Goal: Transaction & Acquisition: Purchase product/service

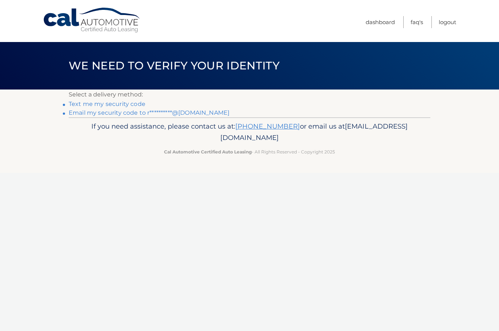
click at [94, 104] on link "Text me my security code" at bounding box center [107, 104] width 77 height 7
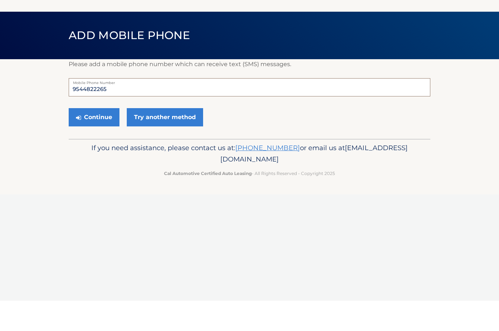
type input "9544822265"
click at [98, 139] on button "Continue" at bounding box center [94, 148] width 51 height 18
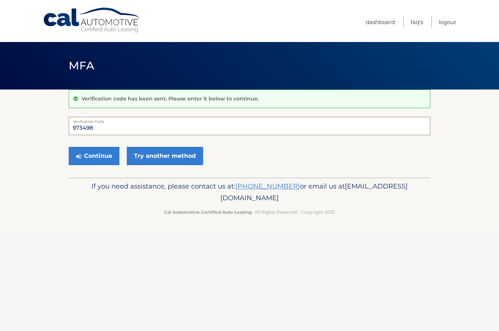
type input "973498"
click at [100, 152] on button "Continue" at bounding box center [94, 156] width 51 height 18
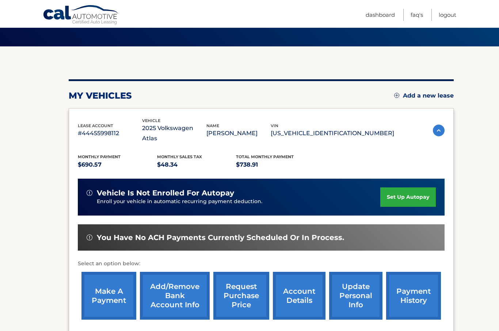
scroll to position [45, 0]
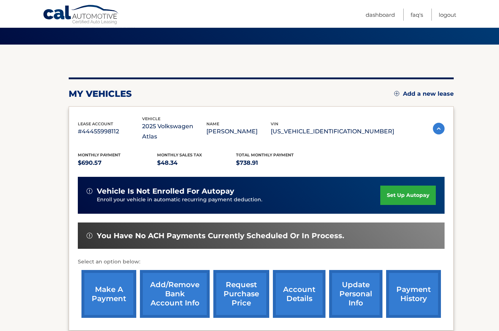
click at [101, 279] on link "make a payment" at bounding box center [108, 294] width 55 height 48
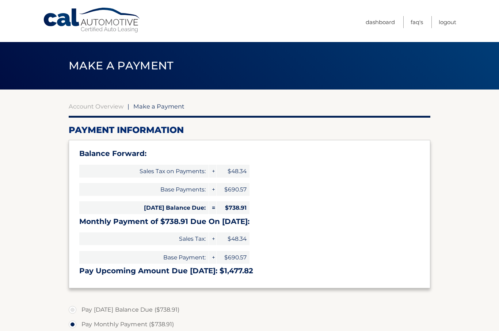
select select "OTc0NjMwNGEtYjhkNi00Y2YzLWJhODEtMTEzNzM5MzBjY2Vj"
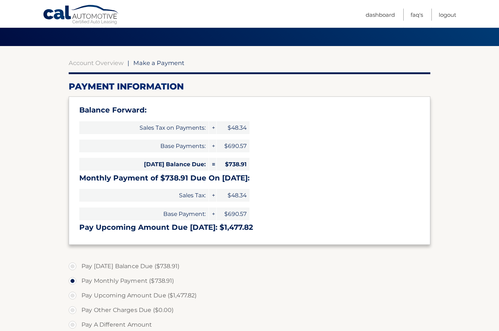
scroll to position [45, 0]
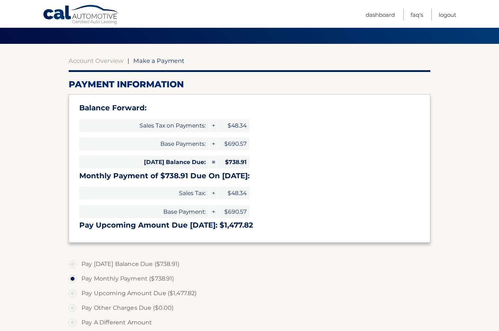
click at [66, 258] on section "Account Overview | Make a Payment Payment Information Balance Forward: Sales Ta…" at bounding box center [249, 257] width 499 height 426
click at [76, 268] on label "Pay Today's Balance Due ($738.91)" at bounding box center [250, 264] width 362 height 15
click at [76, 268] on input "Pay Today's Balance Due ($738.91)" at bounding box center [75, 263] width 7 height 12
radio input "true"
click at [75, 275] on label "Pay Monthly Payment ($738.91)" at bounding box center [250, 279] width 362 height 15
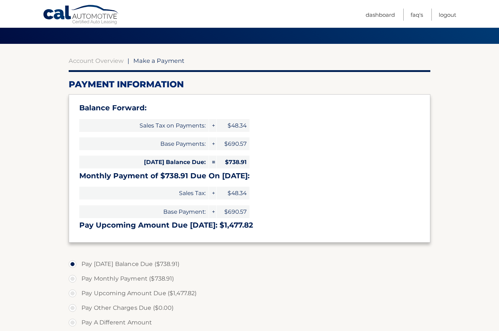
click at [75, 275] on input "Pay Monthly Payment ($738.91)" at bounding box center [75, 278] width 7 height 12
radio input "true"
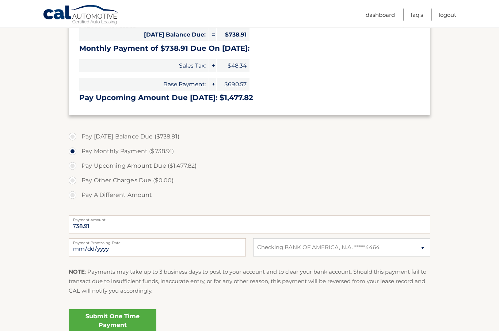
scroll to position [172, 0]
click at [131, 315] on link "Submit One Time Payment" at bounding box center [113, 321] width 88 height 23
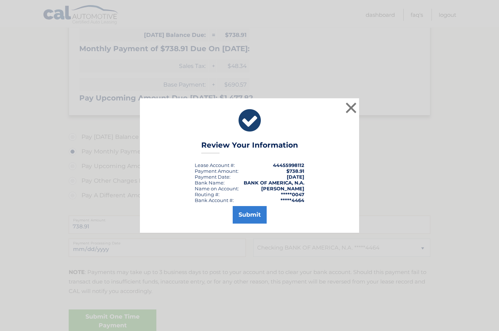
click at [256, 223] on button "Submit" at bounding box center [250, 215] width 34 height 18
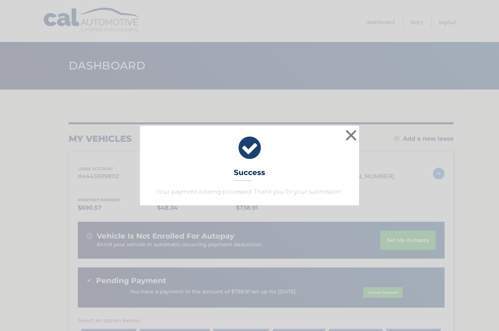
click at [352, 134] on button "×" at bounding box center [351, 135] width 15 height 15
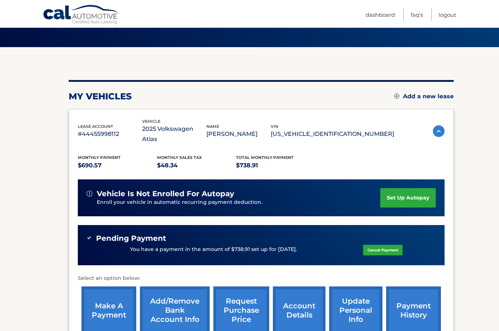
scroll to position [42, 0]
click at [451, 12] on link "Logout" at bounding box center [448, 15] width 18 height 12
